Goal: Transaction & Acquisition: Purchase product/service

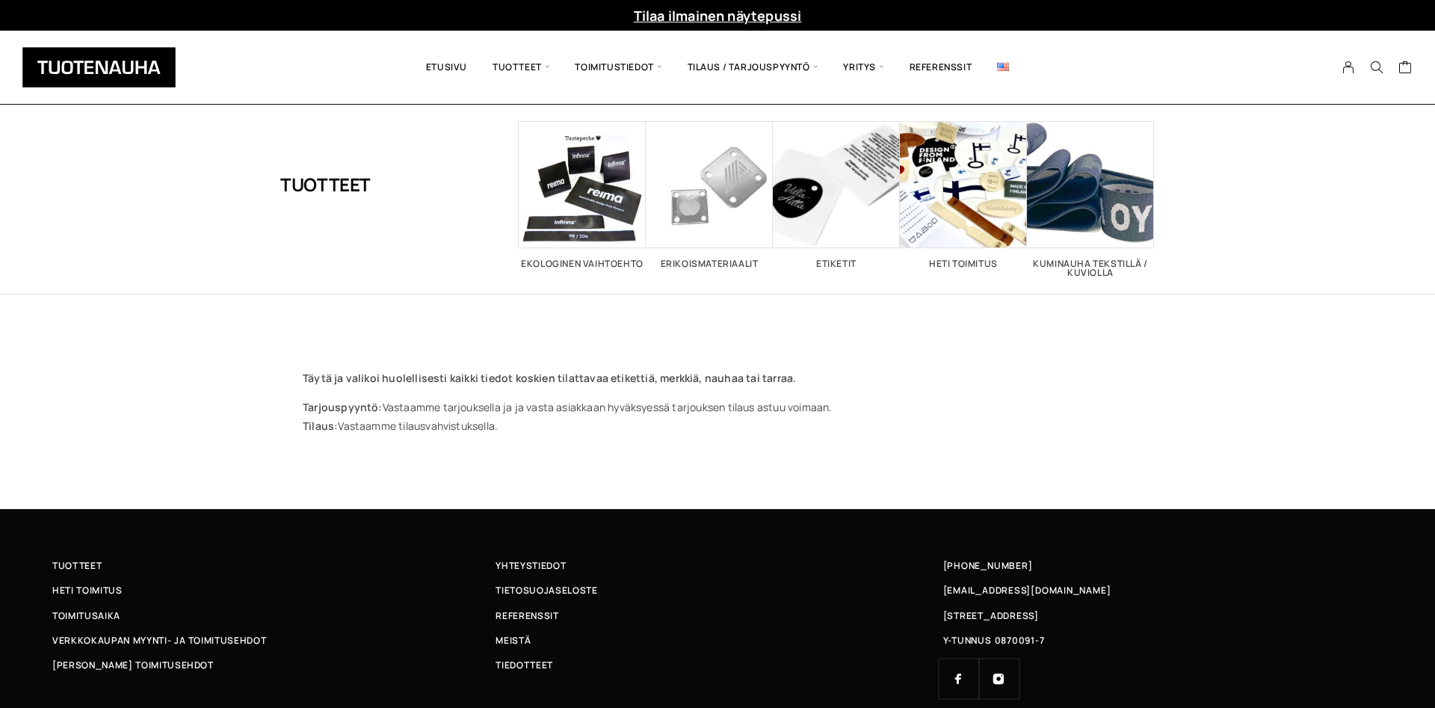
click at [692, 15] on link "Tilaa ilmainen näytepussi" at bounding box center [718, 16] width 168 height 18
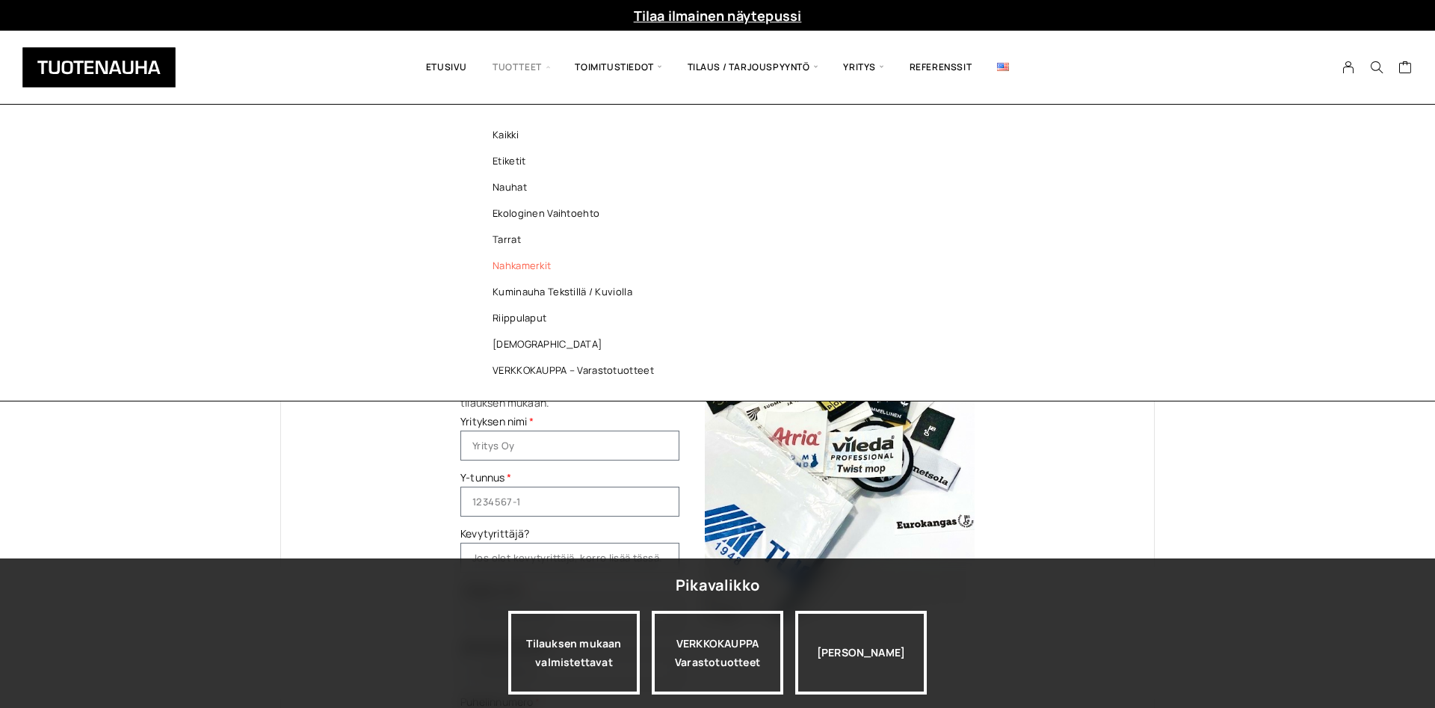
click at [534, 273] on link "Nahkamerkit" at bounding box center [577, 266] width 217 height 26
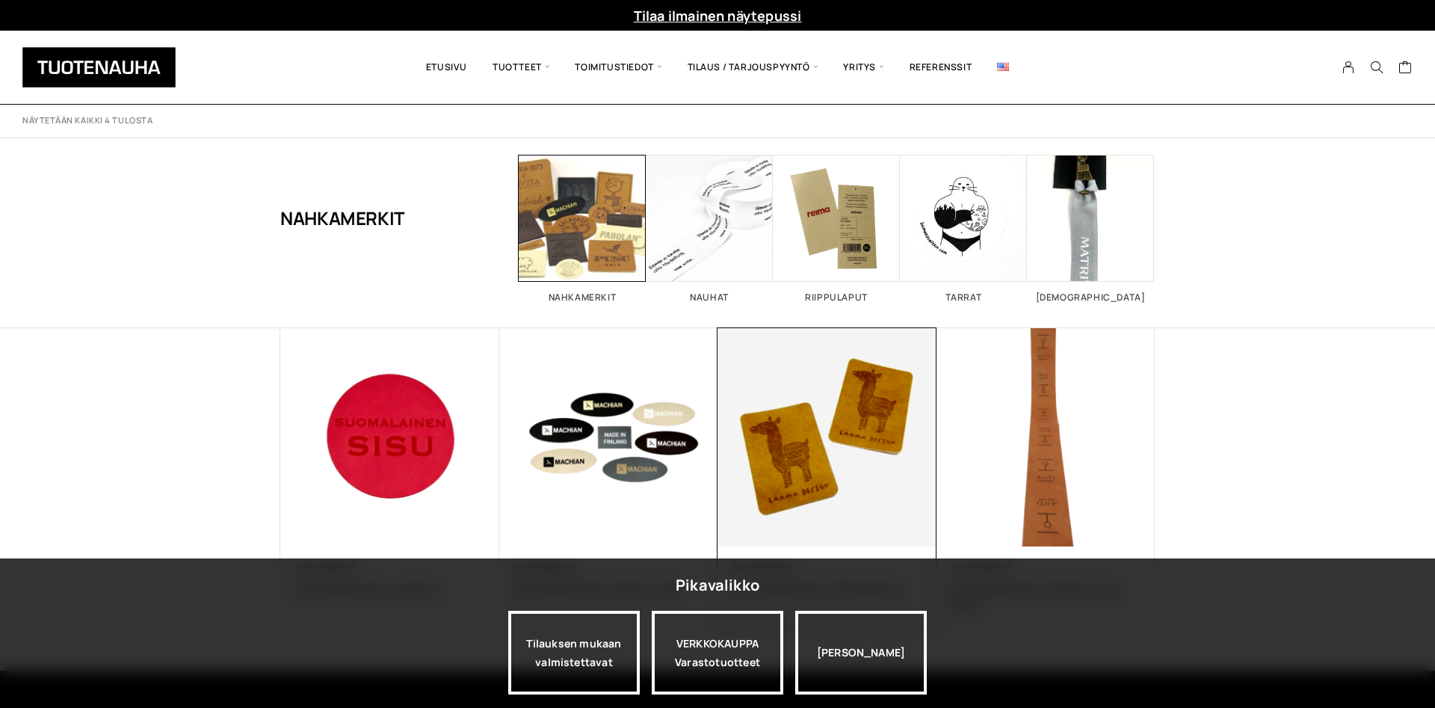
click at [783, 449] on img at bounding box center [827, 437] width 230 height 230
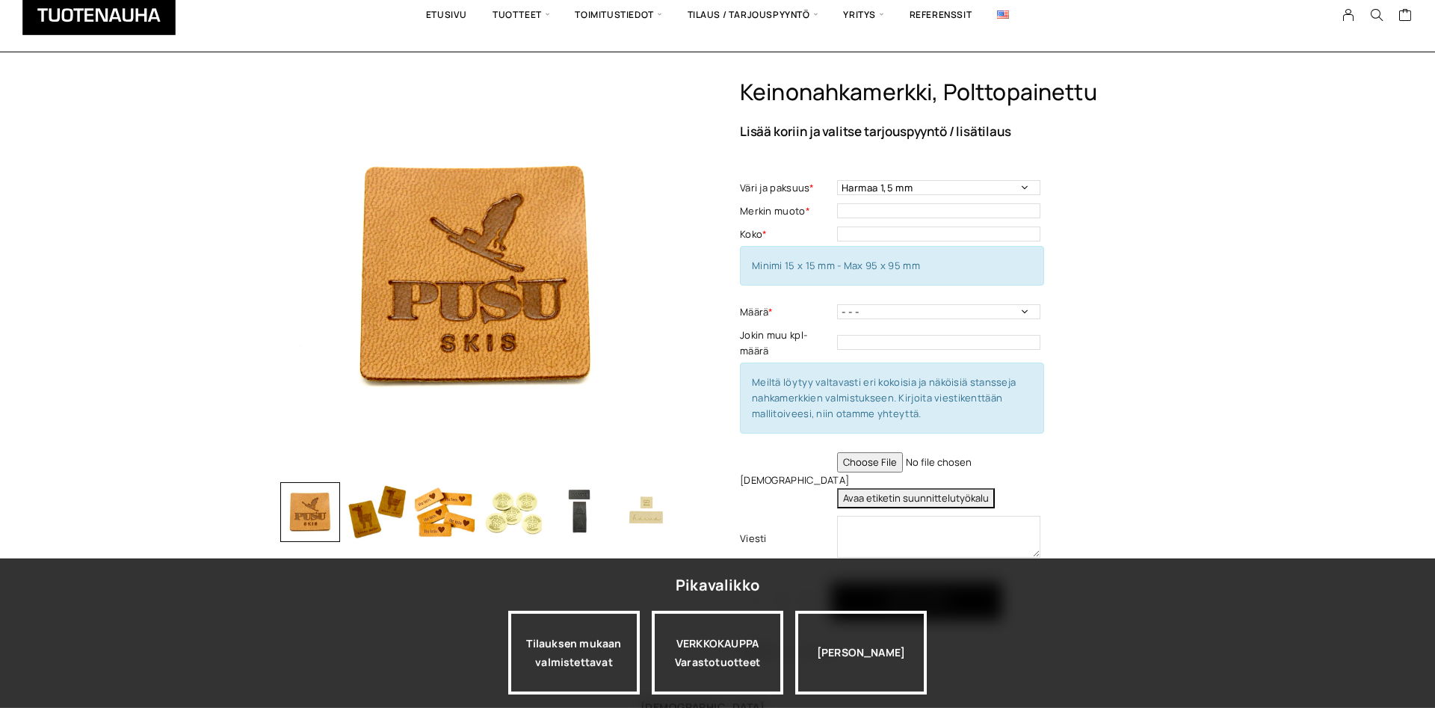
scroll to position [76, 0]
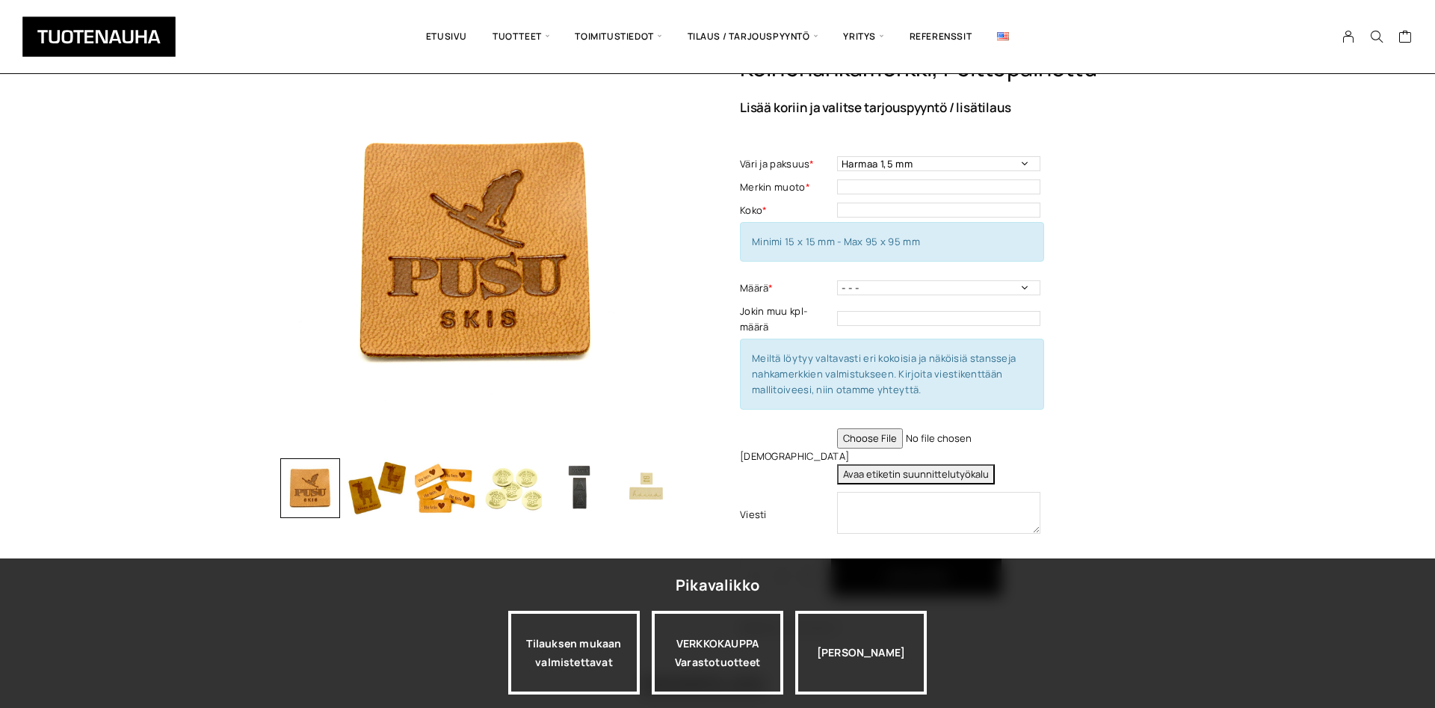
click at [431, 496] on img "button" at bounding box center [445, 488] width 60 height 60
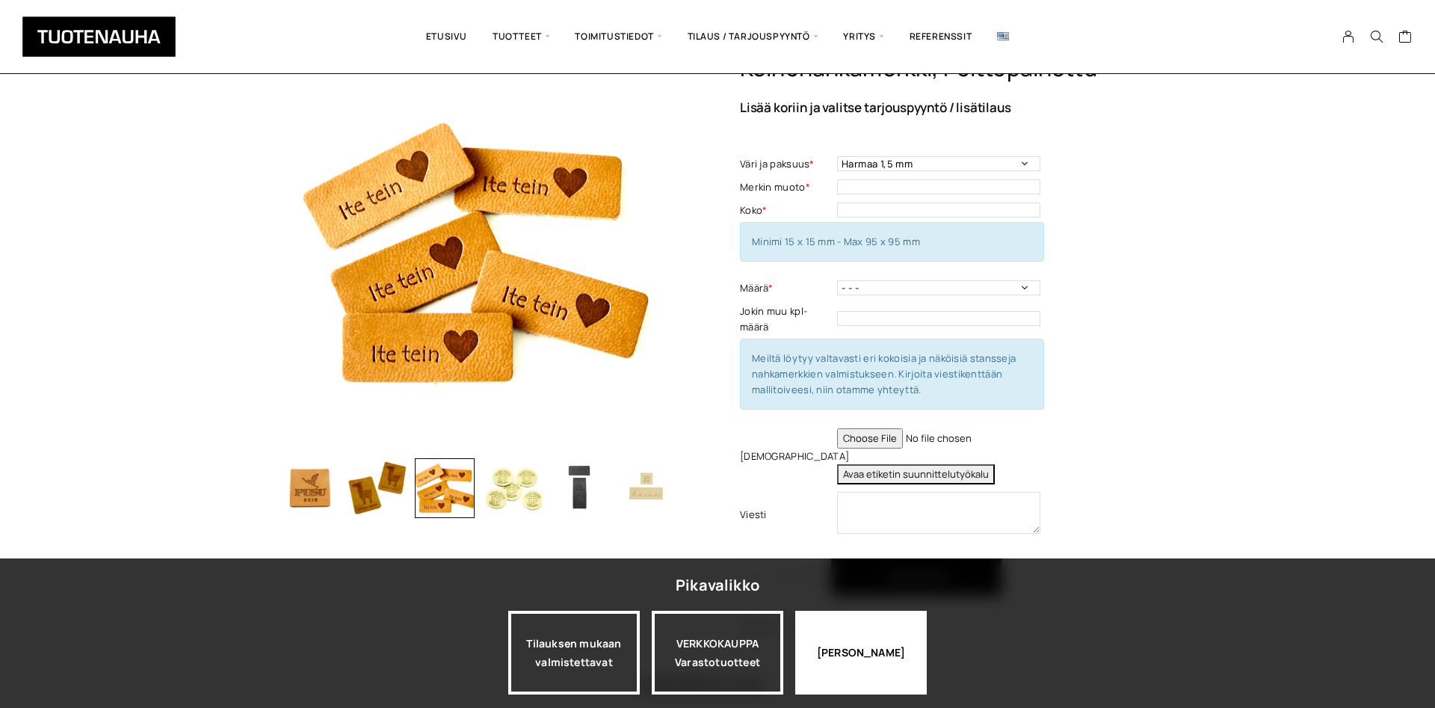
click at [887, 659] on div "[PERSON_NAME]" at bounding box center [861, 653] width 132 height 84
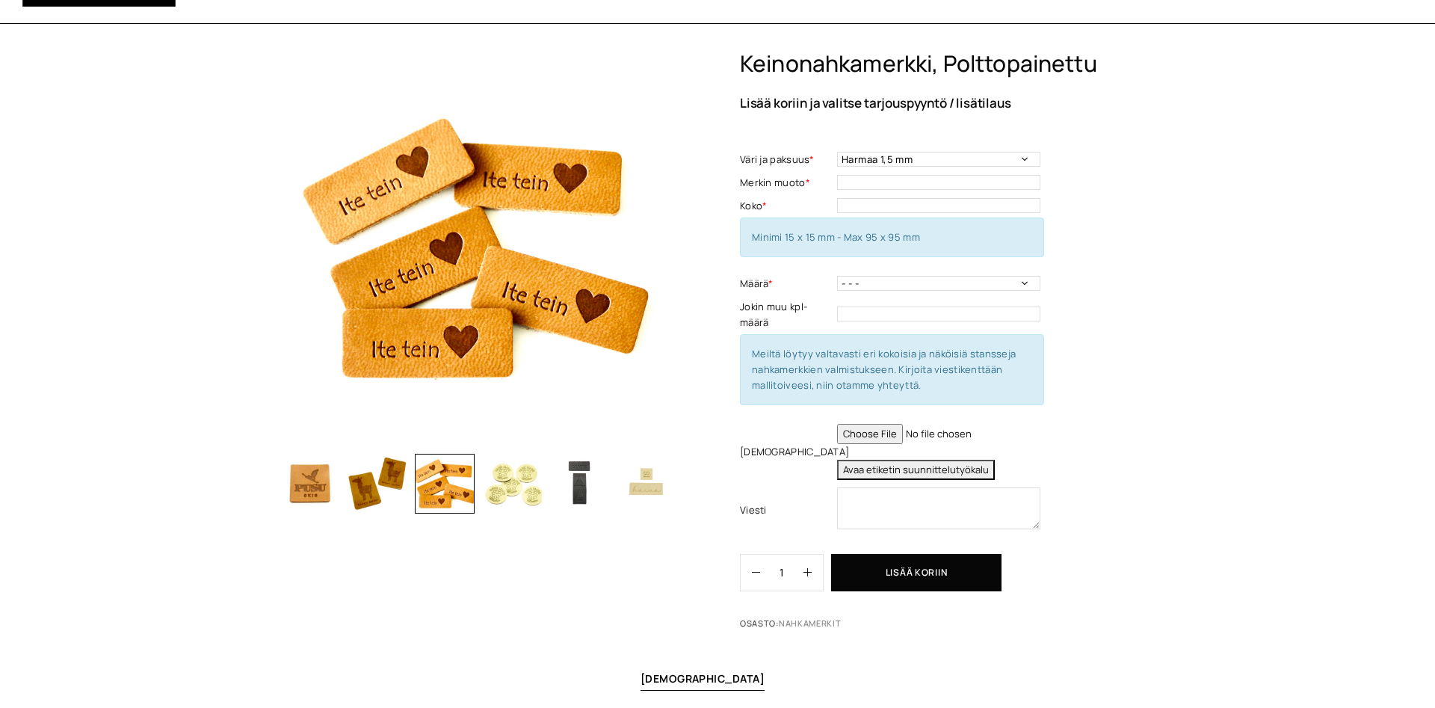
scroll to position [0, 0]
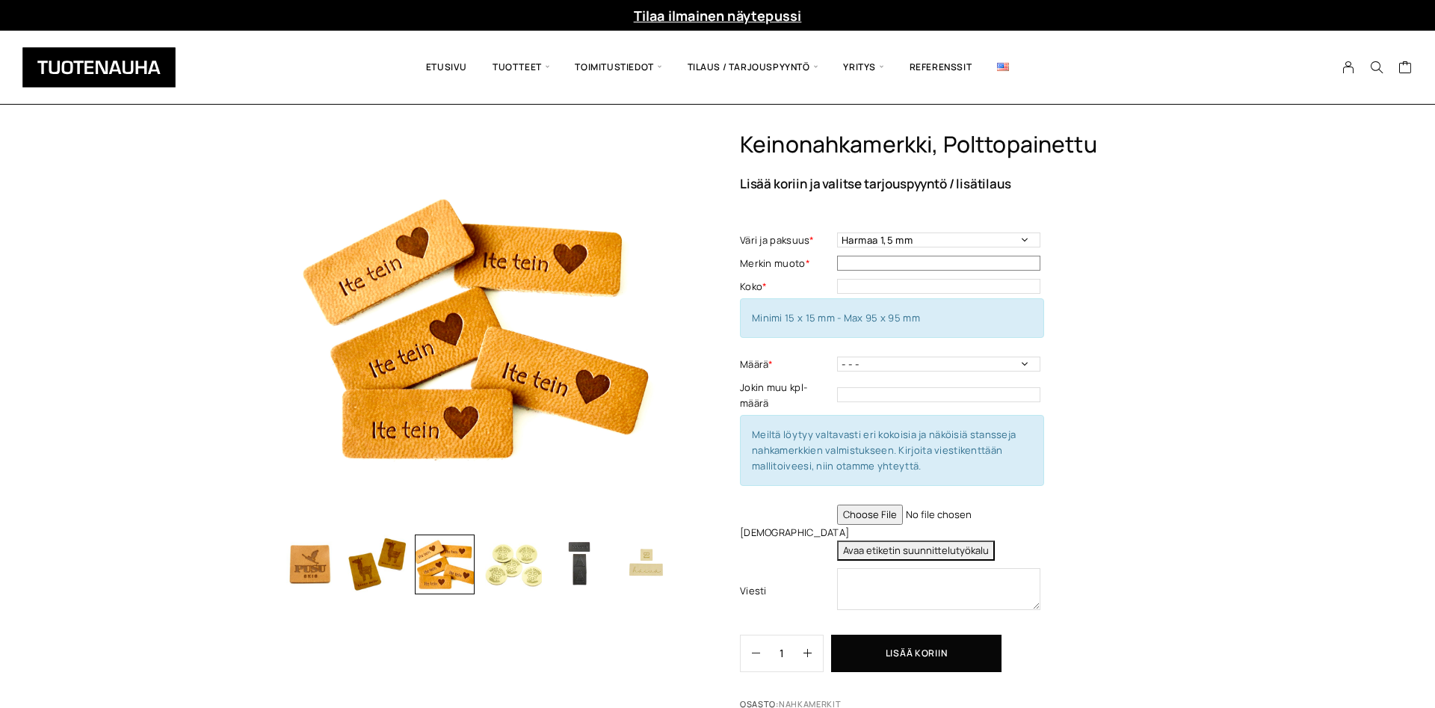
click at [970, 259] on input "text" at bounding box center [938, 263] width 203 height 15
type input "37 x 15"
click at [837, 357] on select "- - - 50 kpl 100 kpl 200 kpl 300 kpl 400 kpl" at bounding box center [938, 364] width 203 height 15
click option "50 kpl" at bounding box center [0, 0] width 0 height 0
click at [837, 357] on select "- - - 50 kpl 100 kpl 200 kpl 300 kpl 400 kpl" at bounding box center [938, 364] width 203 height 15
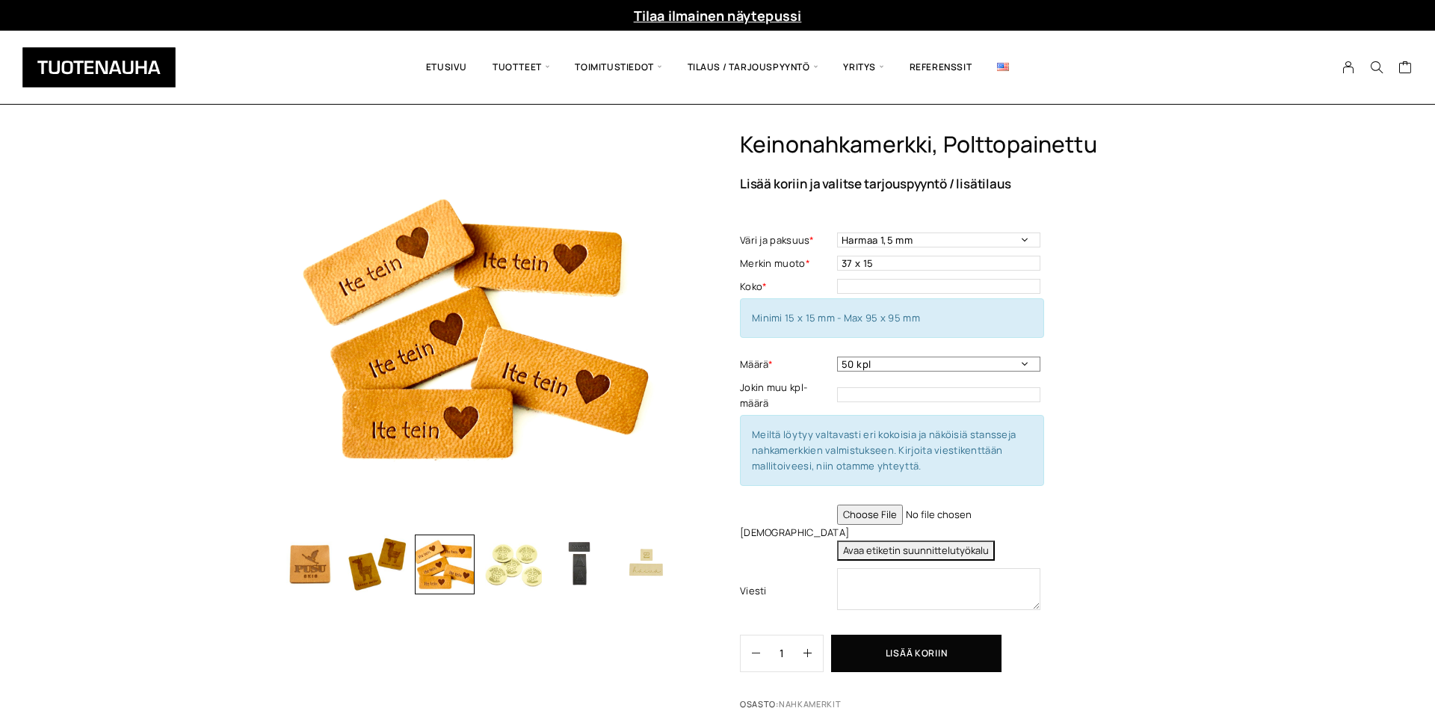
select select "100 kpl"
click option "100 kpl" at bounding box center [0, 0] width 0 height 0
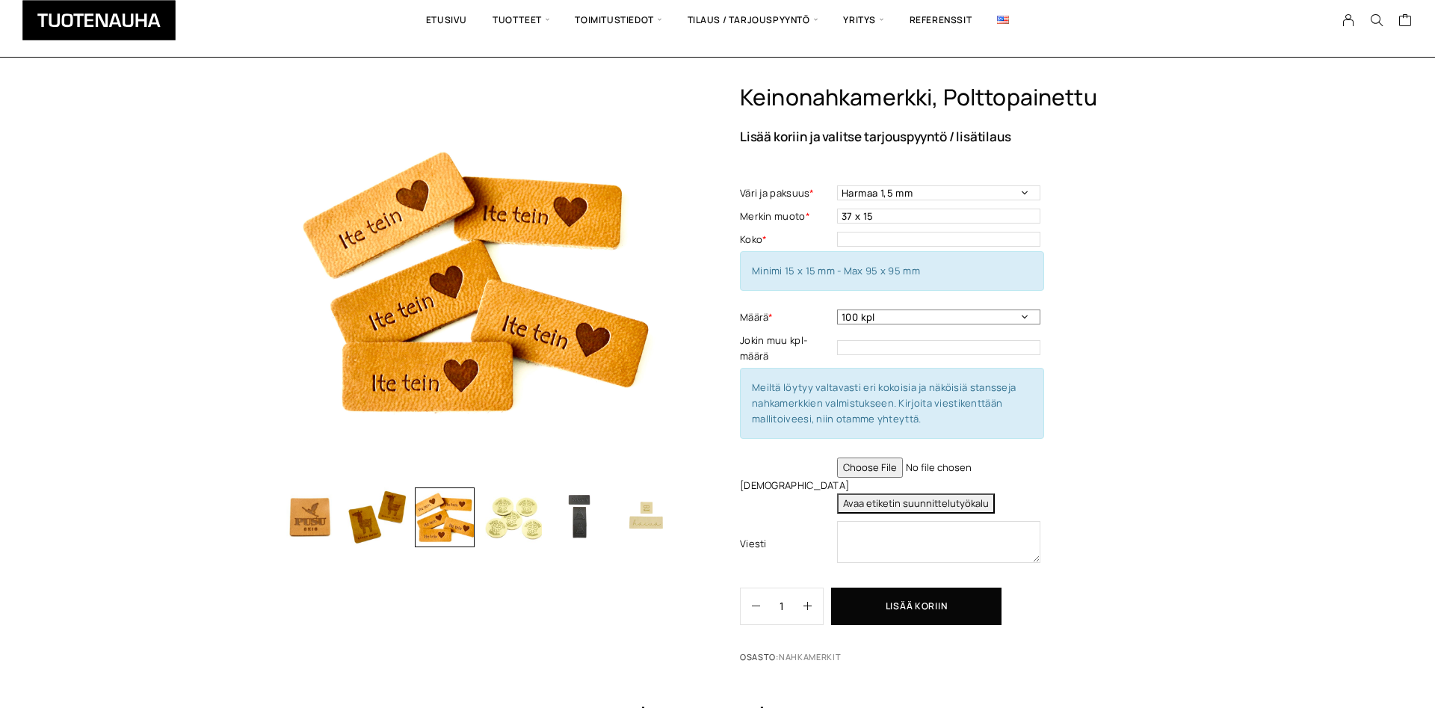
scroll to position [76, 0]
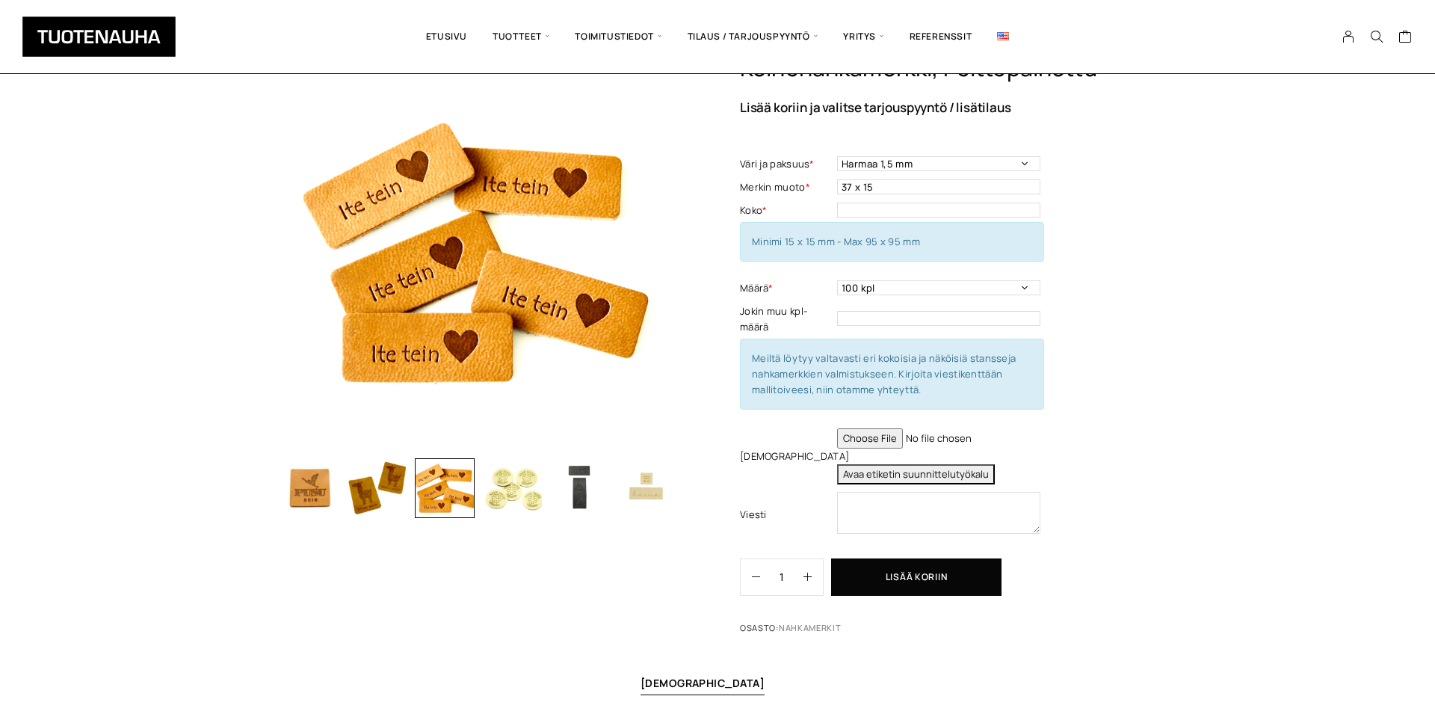
click at [928, 473] on button "Avaa etiketin suunnittelutyökalu" at bounding box center [916, 474] width 158 height 20
type textarea "Tuote: Keinonahkamerkki Materiaali: Keinonahan paksuus: 1,5 mm Koko: 38 x 15 mm…"
drag, startPoint x: 893, startPoint y: 191, endPoint x: 831, endPoint y: 196, distance: 62.2
click at [837, 194] on input "37 x 15" at bounding box center [938, 186] width 203 height 15
click at [871, 212] on input "text" at bounding box center [938, 210] width 203 height 15
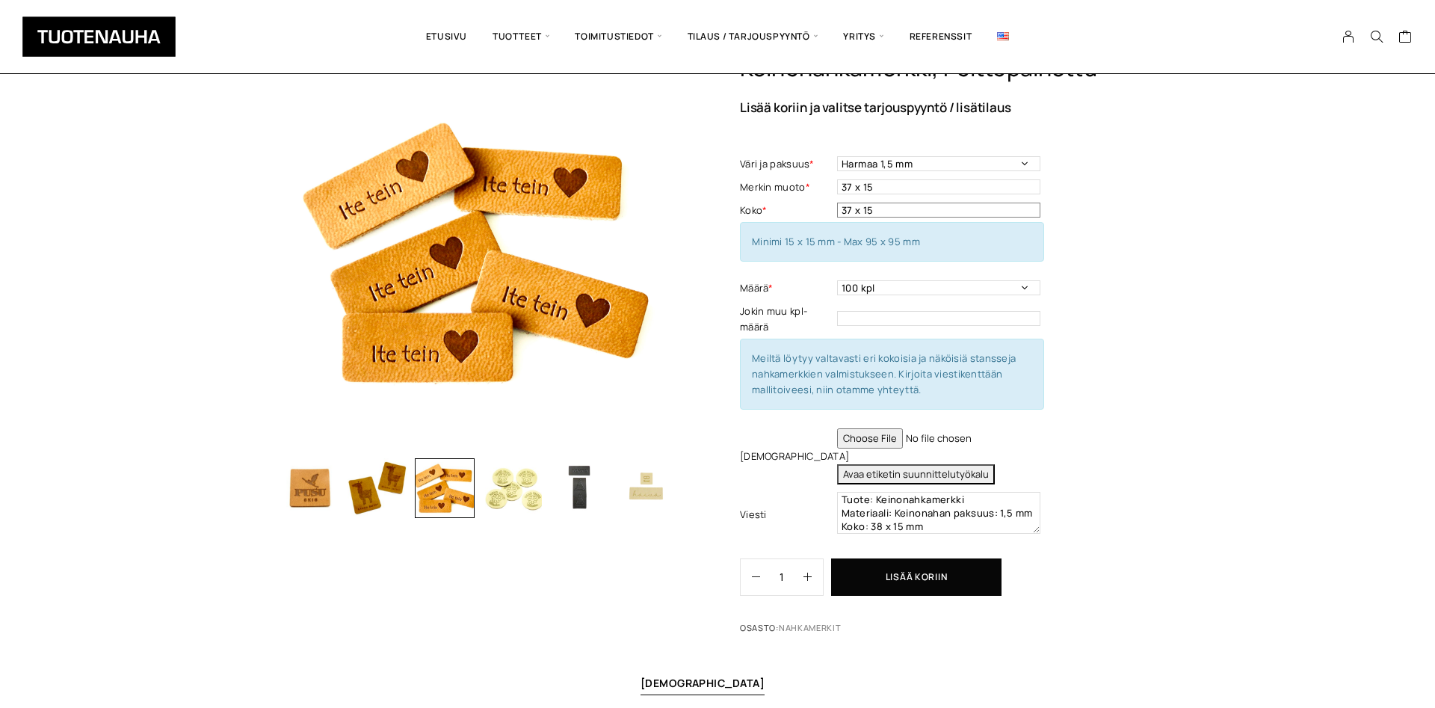
type input "37 x 15"
drag, startPoint x: 881, startPoint y: 192, endPoint x: 812, endPoint y: 197, distance: 69.7
click at [837, 194] on input "37 x 15" at bounding box center [938, 186] width 203 height 15
click at [859, 437] on input "file" at bounding box center [938, 438] width 203 height 20
type input "C:\fakepath\design.jpg"
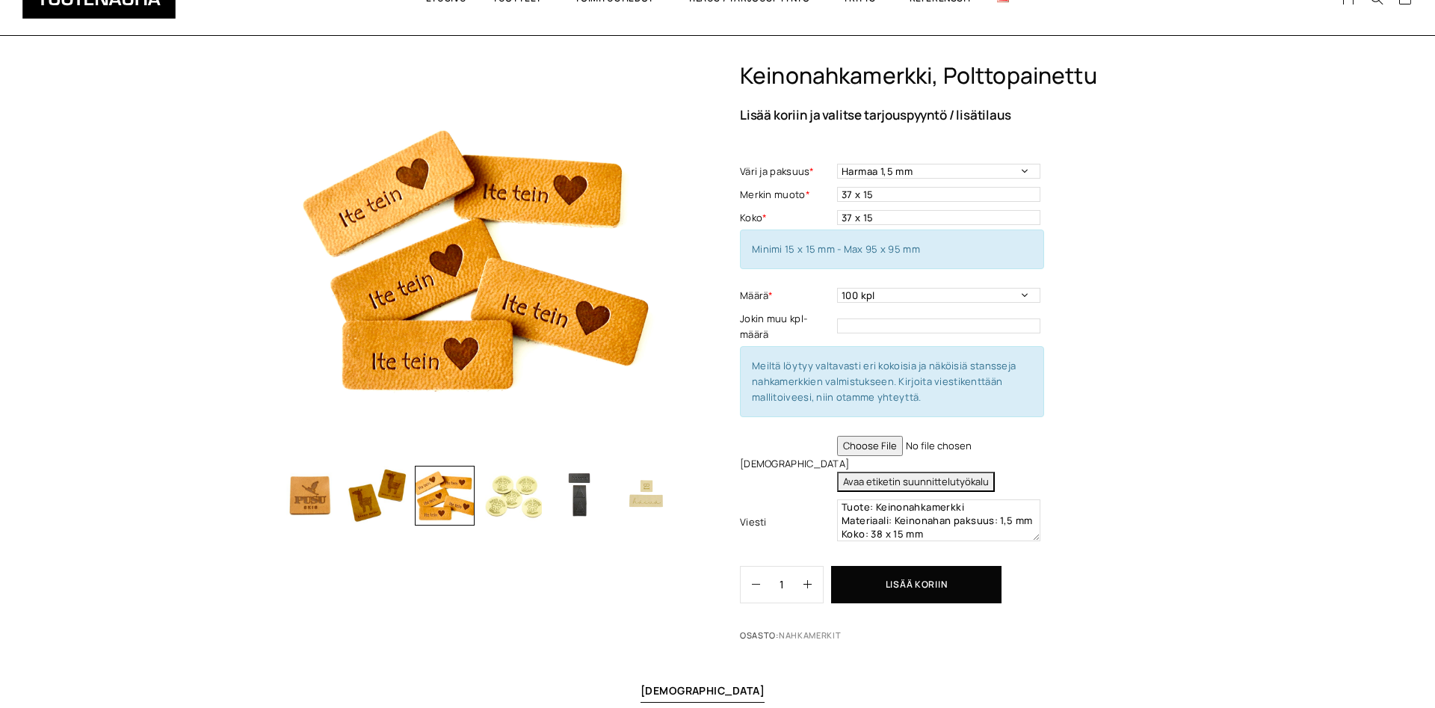
scroll to position [153, 0]
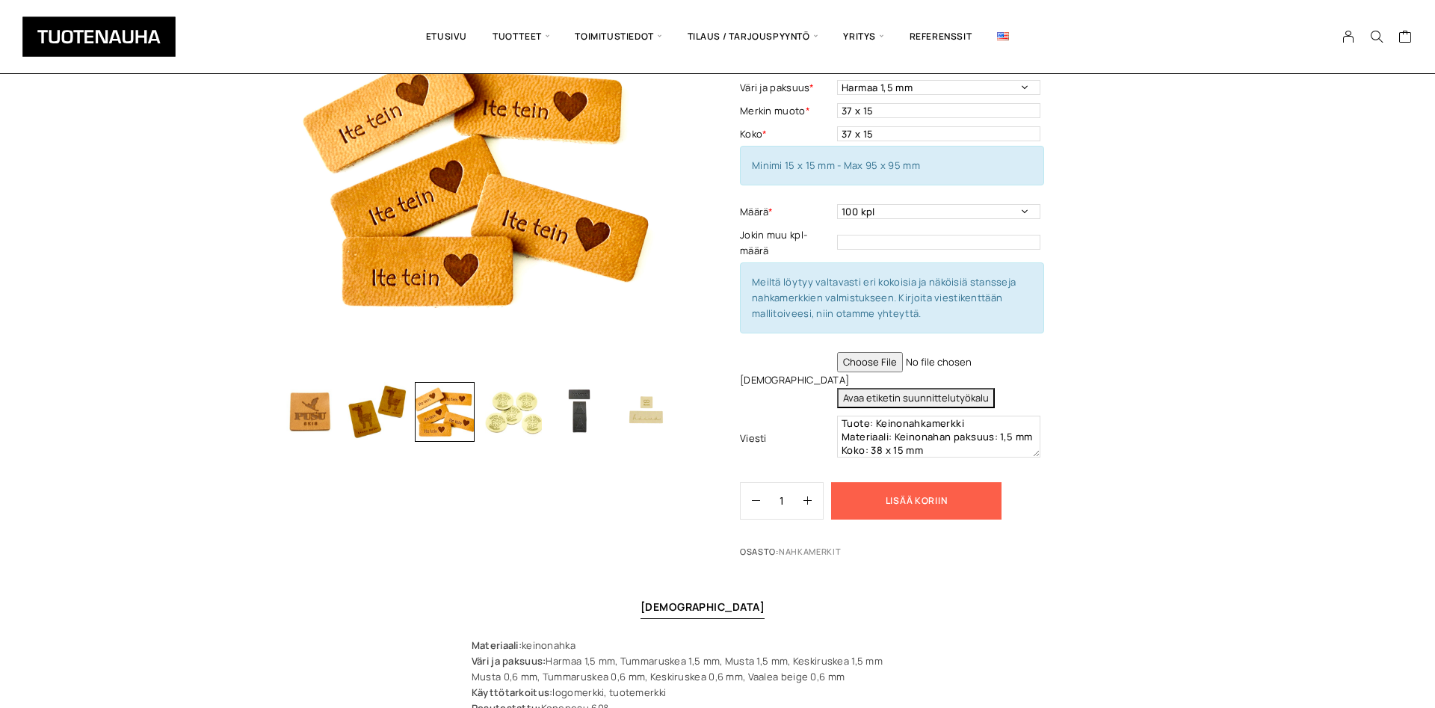
click at [931, 488] on button "Lisää koriin" at bounding box center [916, 500] width 170 height 37
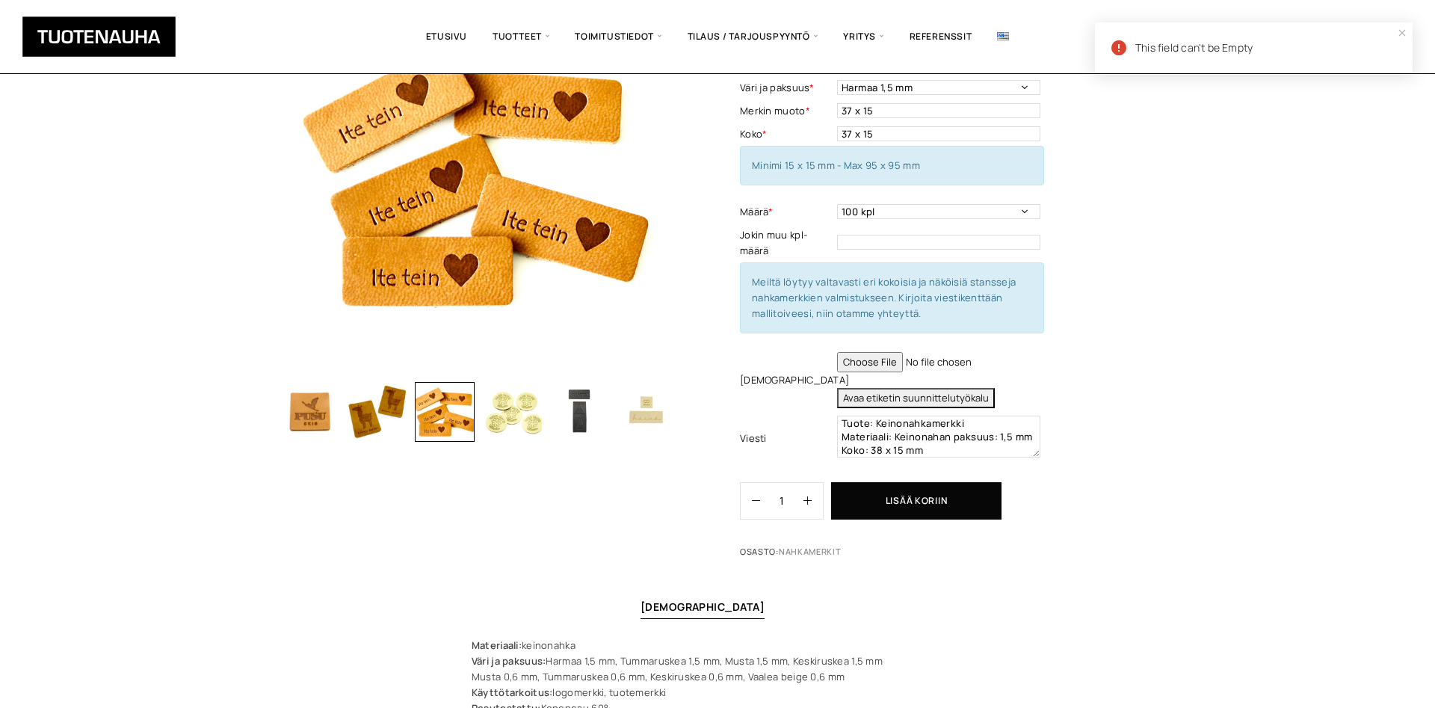
drag, startPoint x: 1279, startPoint y: 50, endPoint x: 1131, endPoint y: 56, distance: 148.1
click at [1131, 56] on div "This field can't be Empty" at bounding box center [1254, 47] width 318 height 50
click at [973, 441] on textarea "Tuote: Keinonahkamerkki Materiaali: Keinonahan paksuus: 1,5 mm Koko: 38 x 15 mm…" at bounding box center [938, 437] width 203 height 42
drag, startPoint x: 843, startPoint y: 420, endPoint x: 1019, endPoint y: 497, distance: 192.5
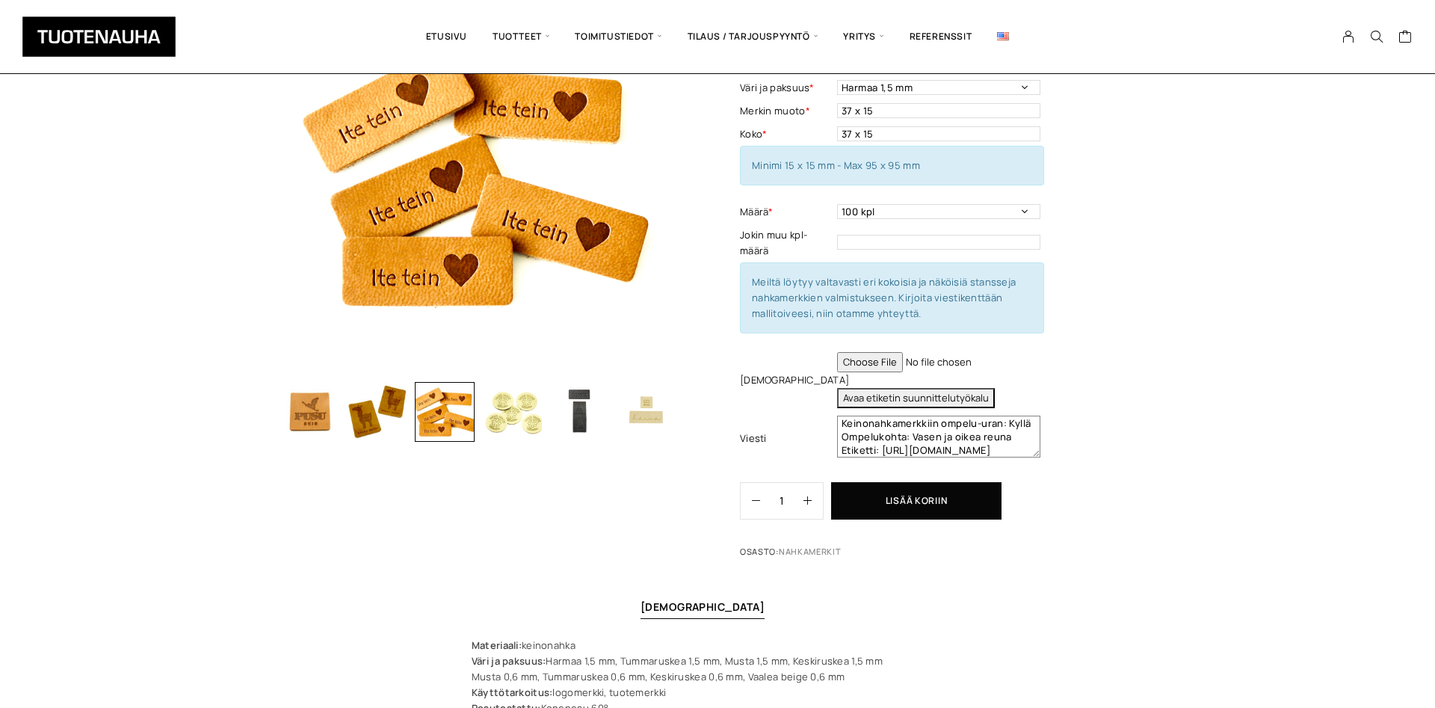
click at [1019, 458] on textarea "Tuote: Keinonahkamerkki Materiaali: Keinonahan paksuus: 1,5 mm Koko: 38 x 15 mm…" at bounding box center [938, 437] width 203 height 42
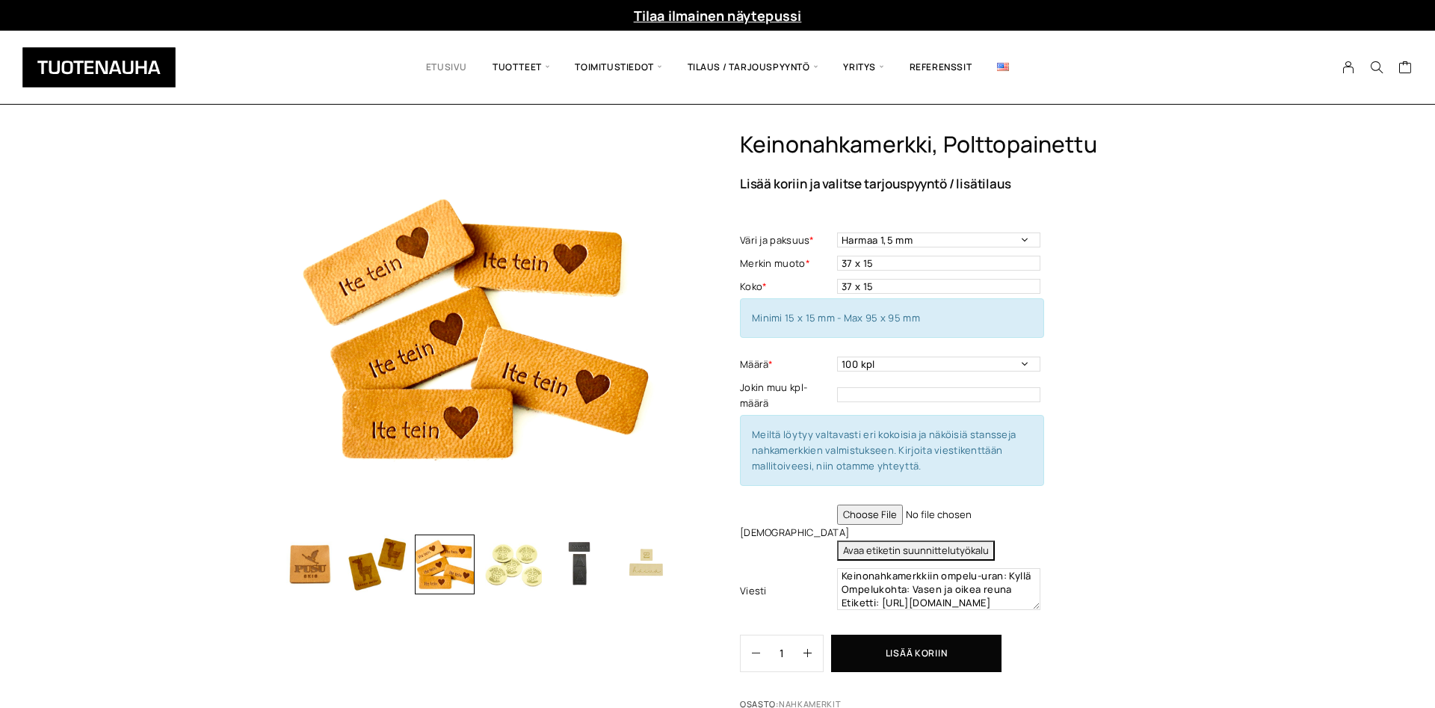
click at [461, 66] on link "Etusivu" at bounding box center [446, 67] width 67 height 51
